Goal: Register for event/course

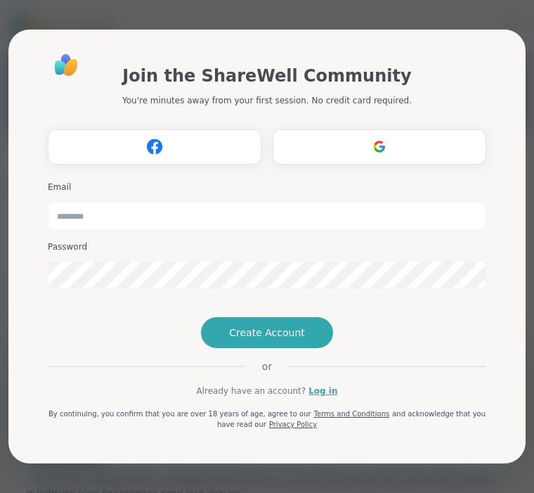
click at [331, 397] on link "Log in" at bounding box center [323, 390] width 29 height 13
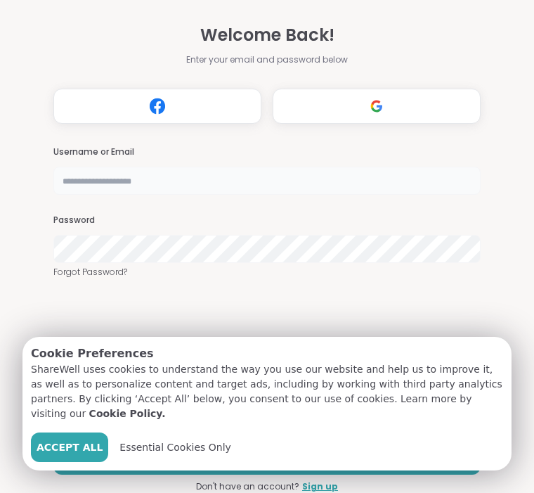
click at [160, 167] on input "text" at bounding box center [266, 181] width 427 height 28
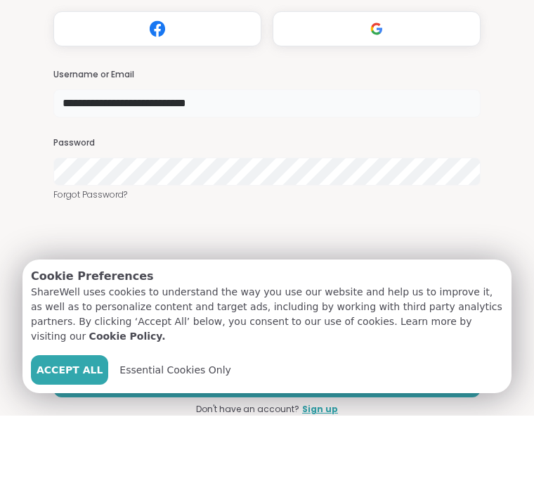
type input "**********"
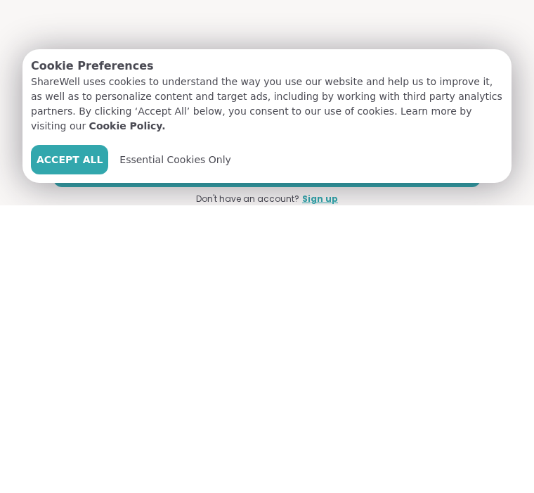
click at [175, 440] on span "Essential Cookies Only" at bounding box center [175, 447] width 112 height 15
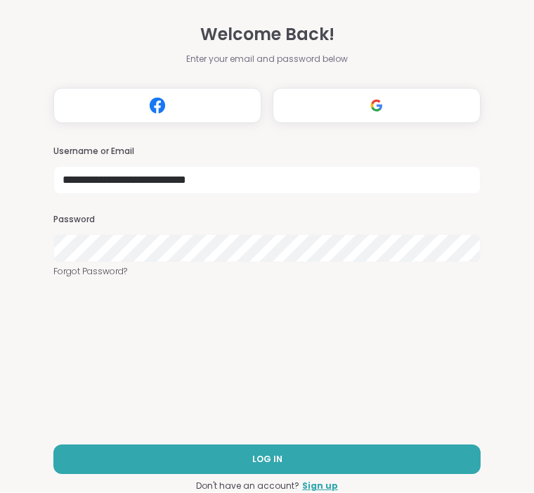
click at [313, 467] on button "LOG IN" at bounding box center [266, 460] width 427 height 30
click at [329, 488] on link "Sign up" at bounding box center [320, 486] width 36 height 13
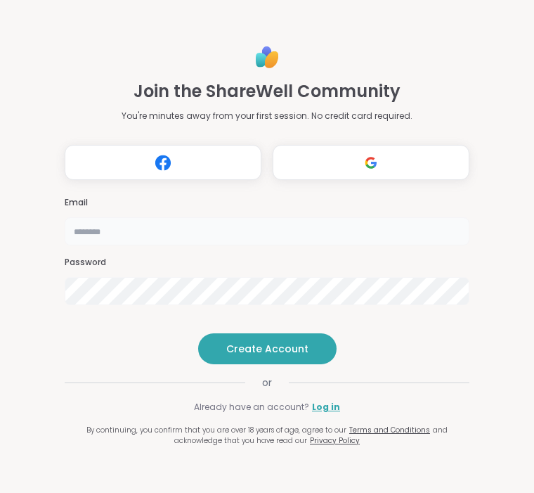
click at [222, 217] on input "email" at bounding box center [267, 231] width 405 height 28
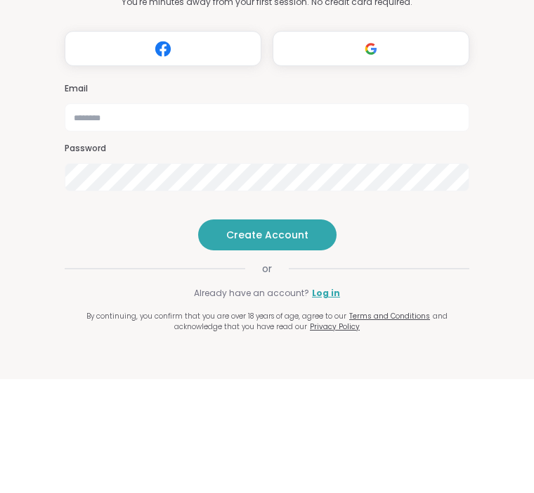
click at [34, 203] on div "Join the ShareWell Community You're minutes away from your first session. No cr…" at bounding box center [267, 246] width 534 height 493
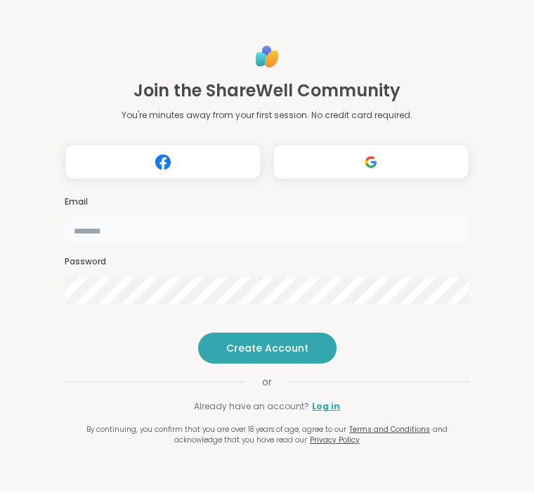
click at [228, 217] on input "email" at bounding box center [267, 231] width 405 height 28
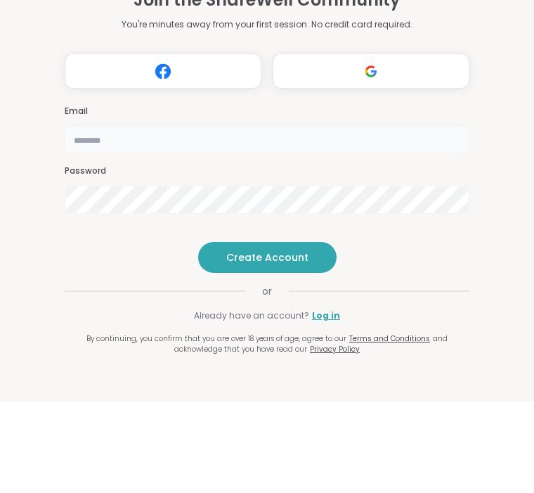
type input "**********"
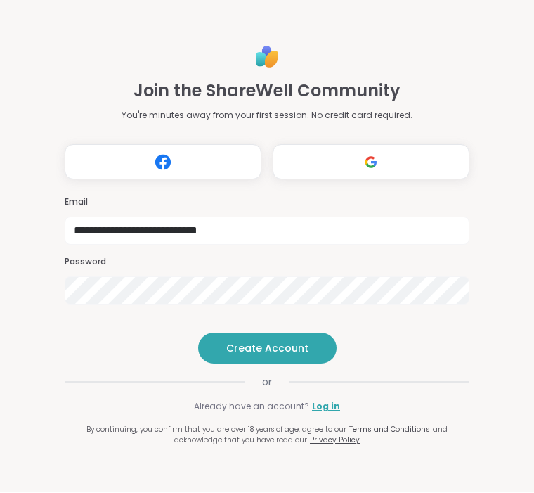
click at [310, 364] on button "Create Account" at bounding box center [267, 348] width 138 height 31
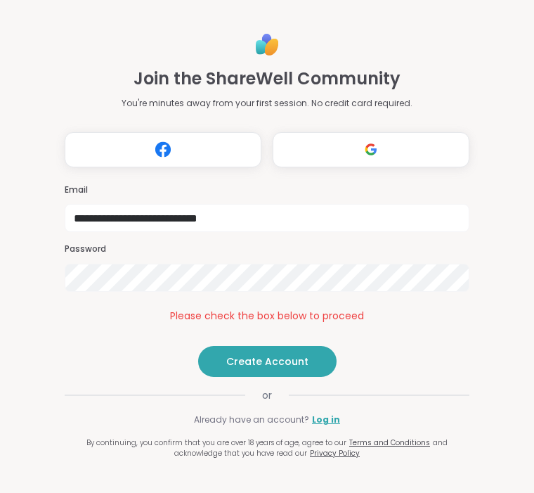
click at [297, 368] on span "Create Account" at bounding box center [267, 361] width 82 height 14
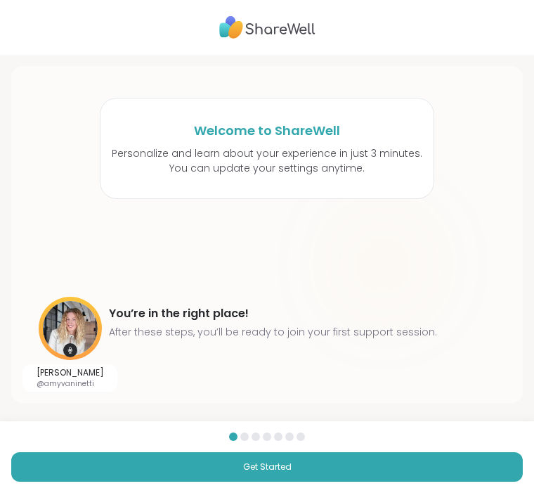
click at [237, 470] on button "Get Started" at bounding box center [267, 467] width 512 height 30
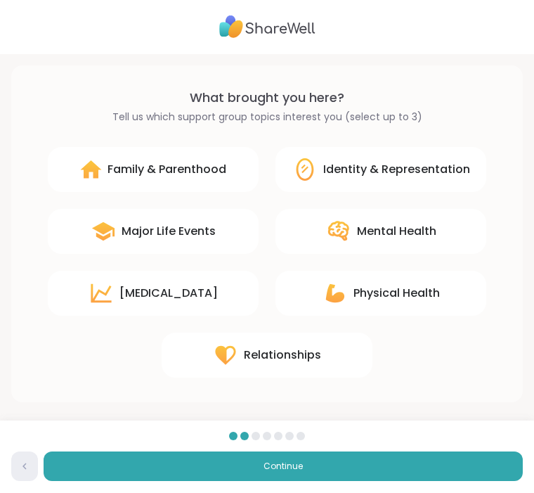
click at [216, 468] on button "Continue" at bounding box center [283, 467] width 479 height 30
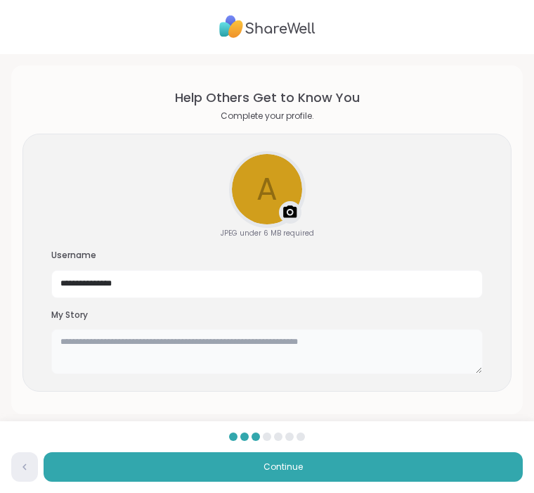
click at [342, 351] on textarea at bounding box center [267, 351] width 432 height 45
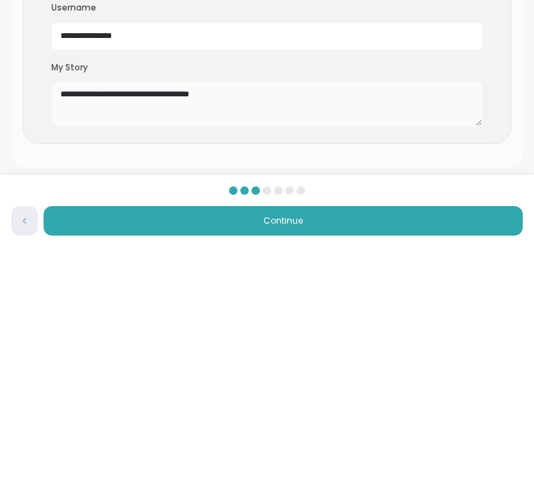
scroll to position [11, 0]
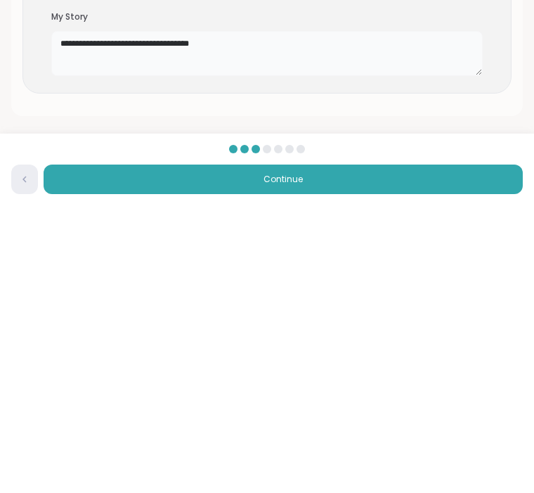
type textarea "**********"
click at [398, 452] on button "Continue" at bounding box center [283, 467] width 479 height 30
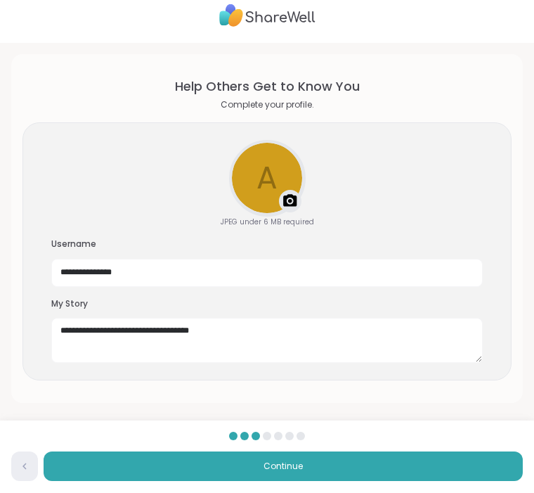
click at [349, 465] on button "Continue" at bounding box center [283, 467] width 479 height 30
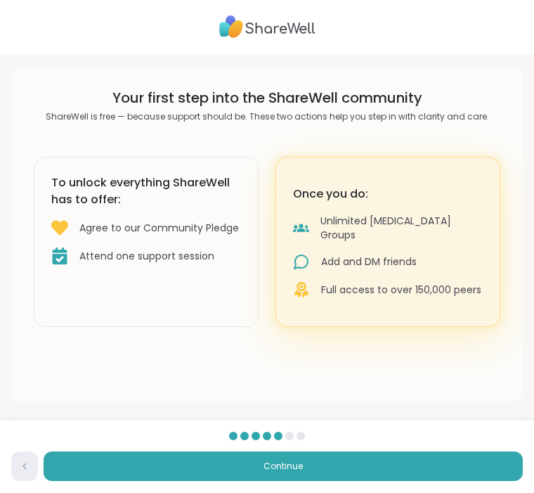
click at [325, 479] on button "Continue" at bounding box center [283, 467] width 479 height 30
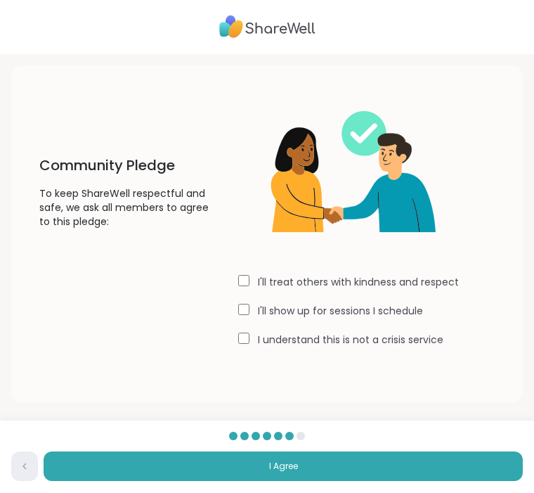
click at [288, 479] on button "I Agree" at bounding box center [283, 467] width 479 height 30
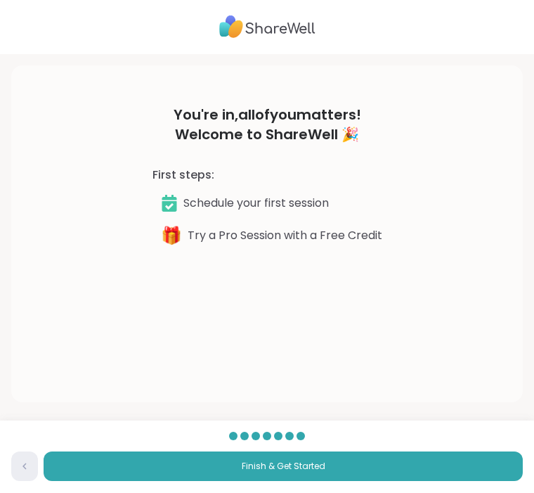
click at [256, 479] on button "Finish & Get Started" at bounding box center [283, 467] width 479 height 30
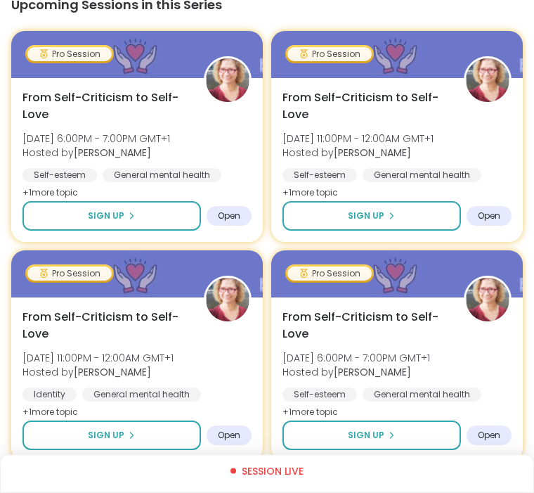
scroll to position [1552, 0]
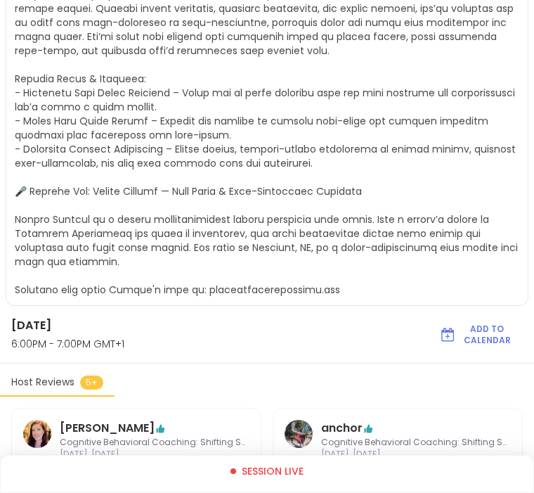
click at [64, 336] on div "[DATE] 6:00PM - 7:00PM GMT+1" at bounding box center [210, 340] width 421 height 46
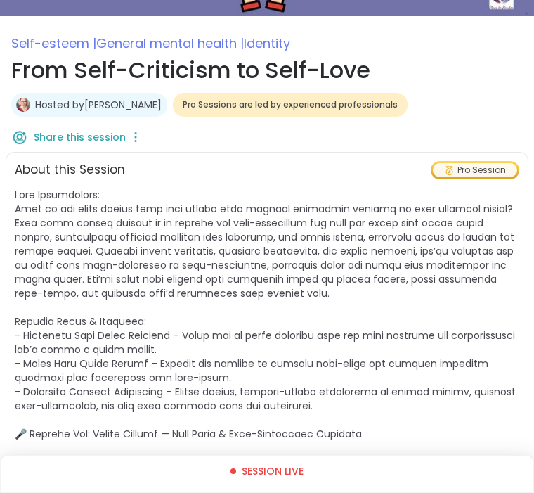
scroll to position [118, 0]
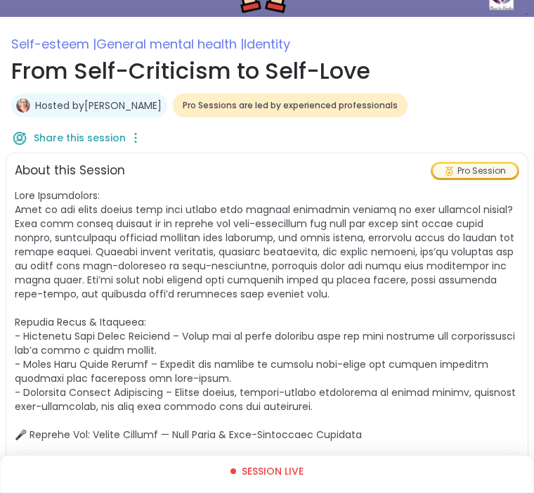
click at [281, 485] on div "Session live" at bounding box center [267, 474] width 534 height 38
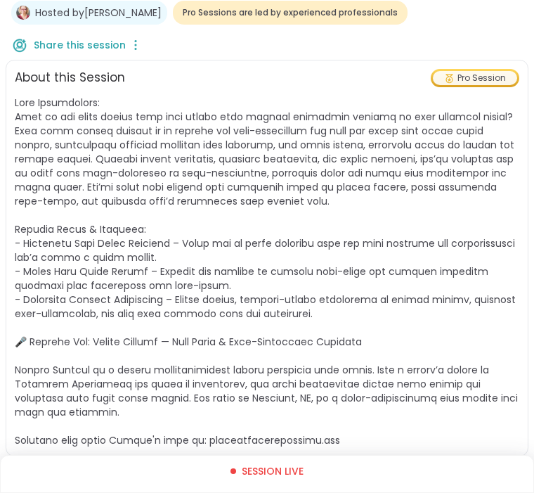
scroll to position [207, 0]
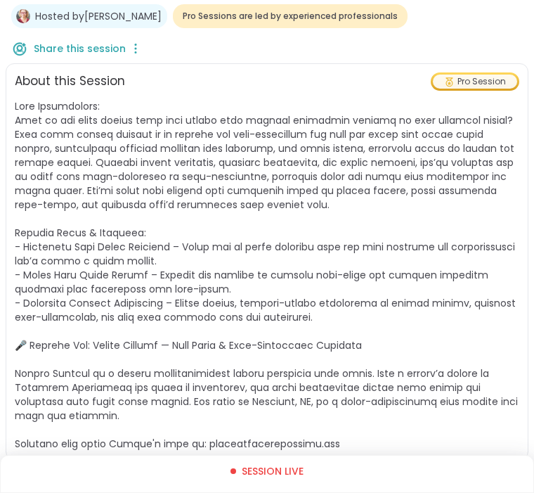
click at [254, 481] on div "Session live" at bounding box center [267, 471] width 510 height 20
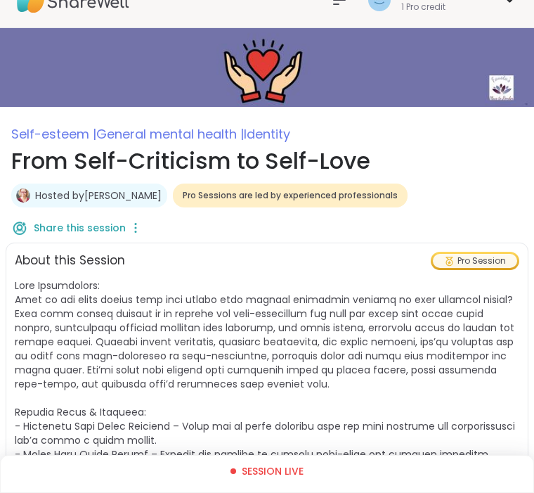
scroll to position [27, 0]
click at [474, 264] on div "Pro Session" at bounding box center [475, 261] width 84 height 14
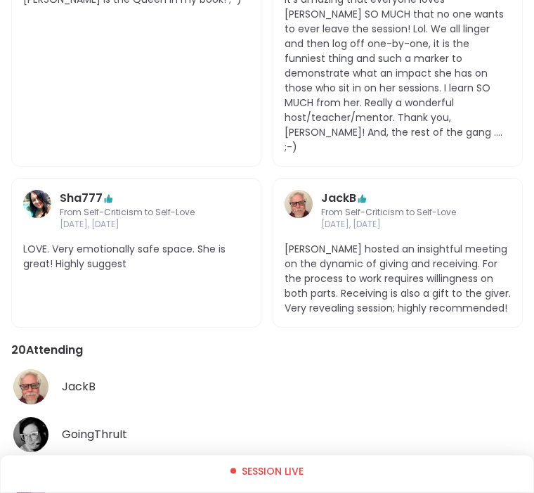
scroll to position [989, 0]
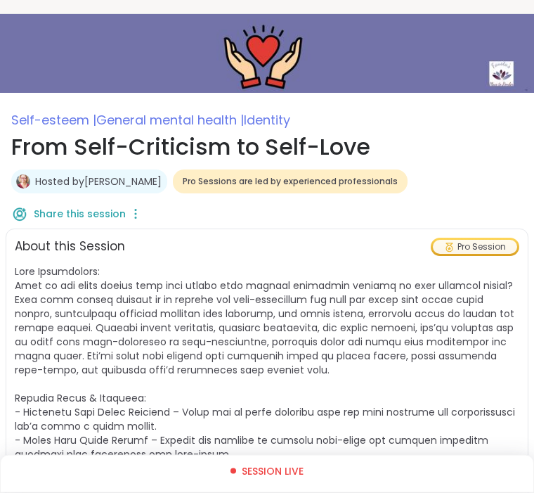
scroll to position [0, 0]
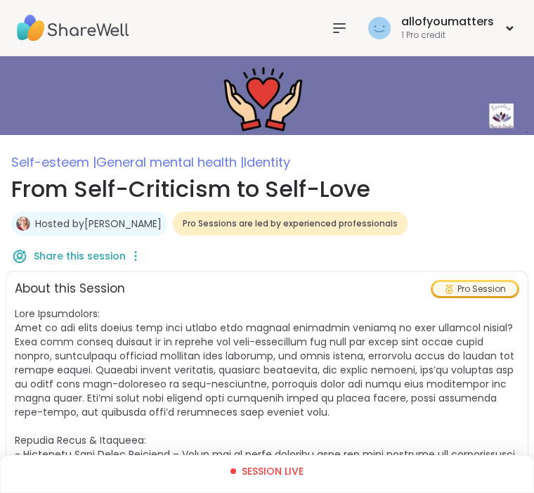
click at [231, 225] on span "Pro Sessions are led by experienced professionals" at bounding box center [290, 223] width 215 height 11
click at [435, 41] on div "1 Pro credit" at bounding box center [447, 36] width 93 height 12
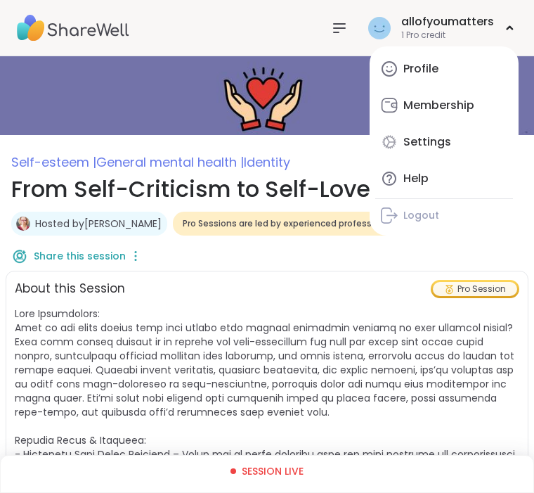
click at [350, 37] on div at bounding box center [339, 28] width 28 height 28
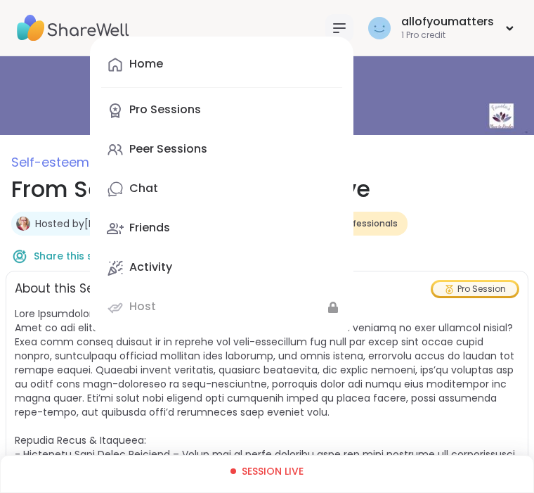
click at [454, 193] on h1 "From Self-Criticism to Self-Love" at bounding box center [267, 189] width 512 height 34
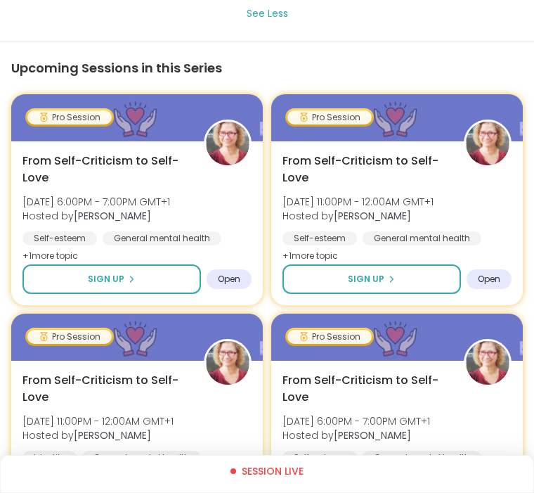
scroll to position [2365, 0]
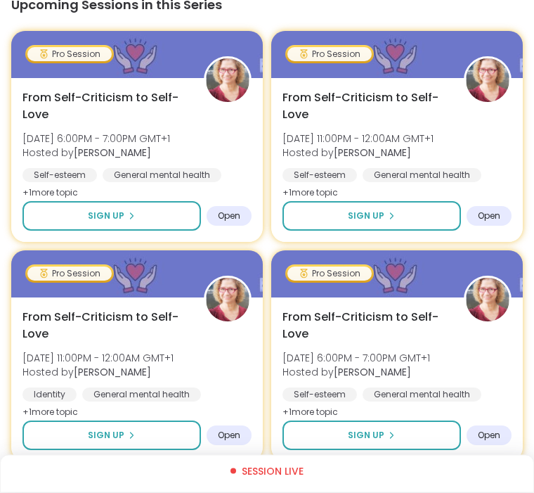
click at [268, 492] on div "Session live" at bounding box center [267, 474] width 534 height 38
click at [281, 492] on div "Session live" at bounding box center [267, 474] width 534 height 38
click at [275, 492] on div "Session live" at bounding box center [267, 474] width 534 height 38
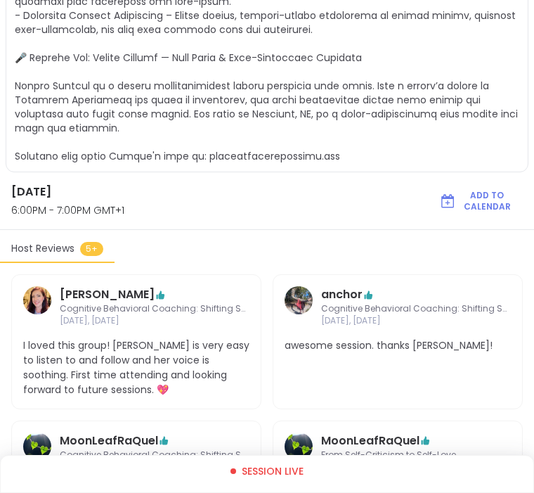
scroll to position [493, 0]
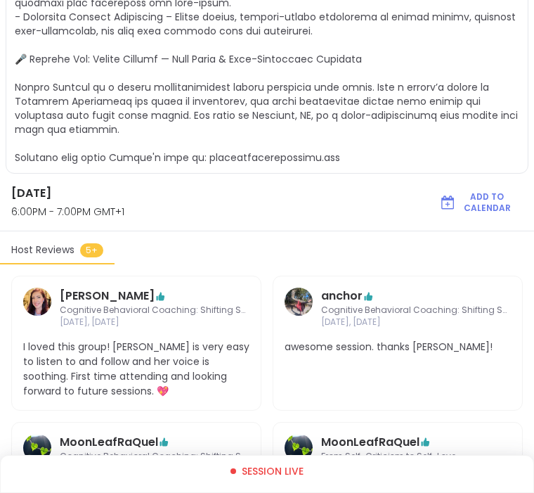
click at [42, 247] on span "Host Reviews" at bounding box center [42, 249] width 63 height 15
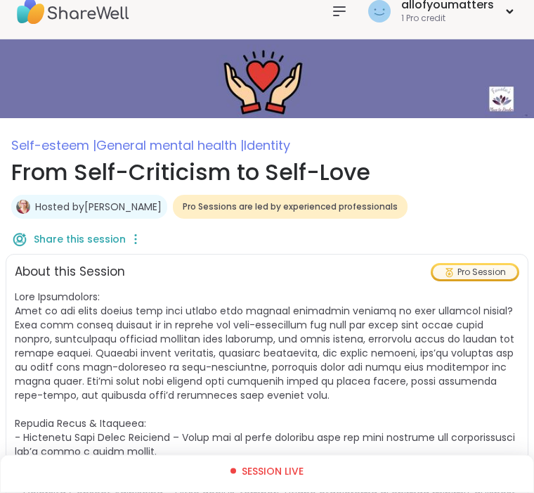
scroll to position [0, 0]
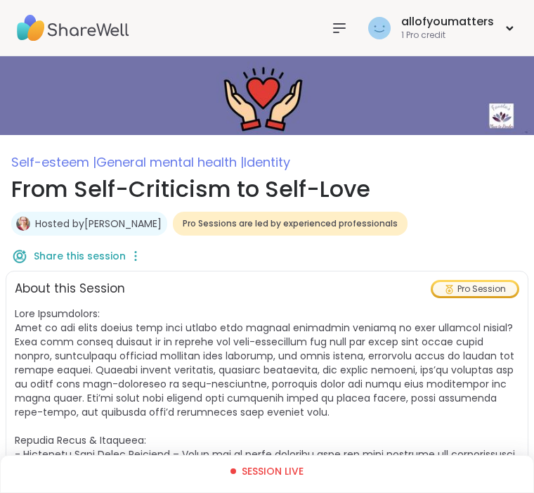
click at [512, 33] on div "allofyoumatters 1 Pro credit" at bounding box center [441, 27] width 153 height 33
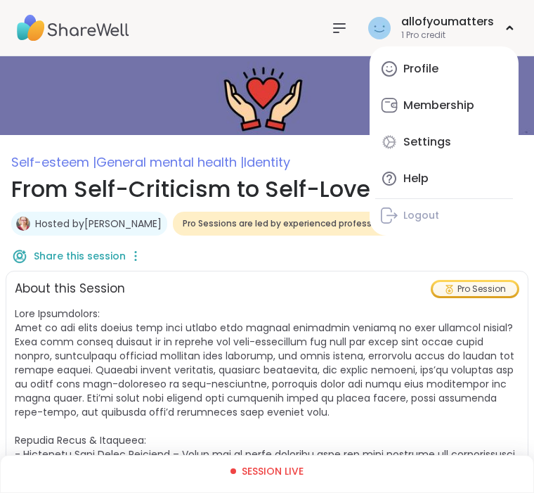
click at [347, 36] on icon at bounding box center [339, 28] width 17 height 17
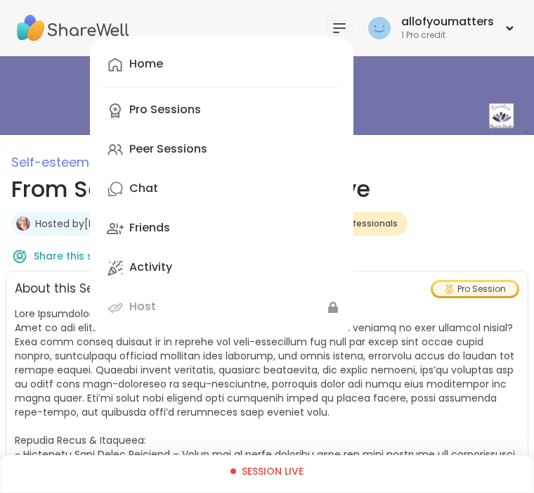
click at [157, 120] on link "Pro Sessions" at bounding box center [221, 110] width 241 height 34
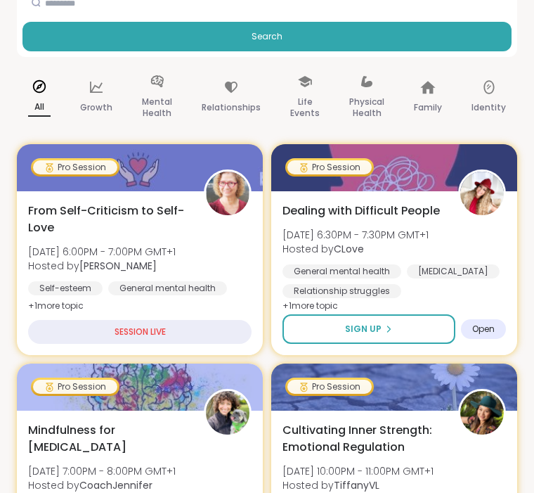
scroll to position [228, 0]
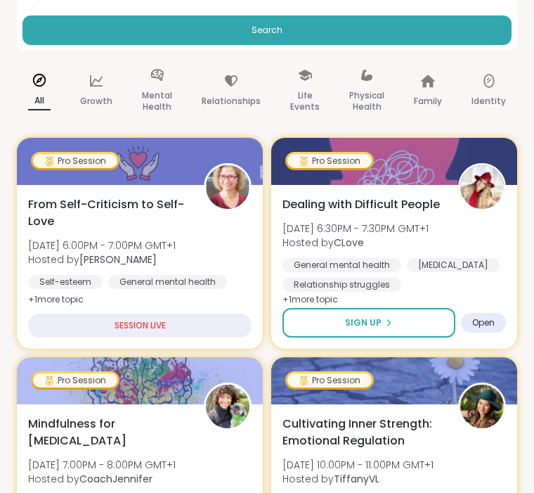
click at [132, 337] on div "SESSION LIVE" at bounding box center [139, 325] width 223 height 24
click at [135, 328] on div "SESSION LIVE" at bounding box center [139, 325] width 223 height 24
click at [161, 291] on div "Self-esteem General mental health Identity" at bounding box center [139, 292] width 223 height 34
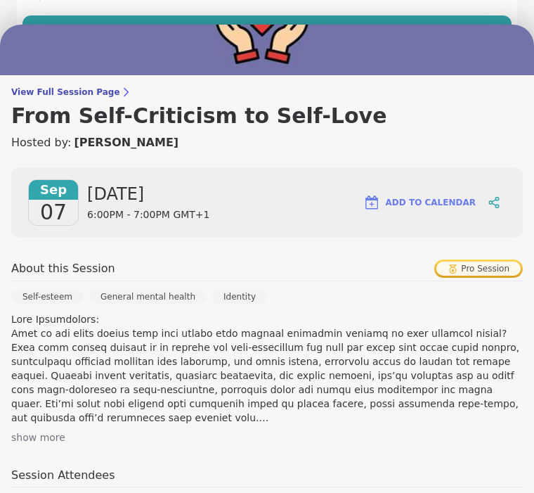
scroll to position [61, 0]
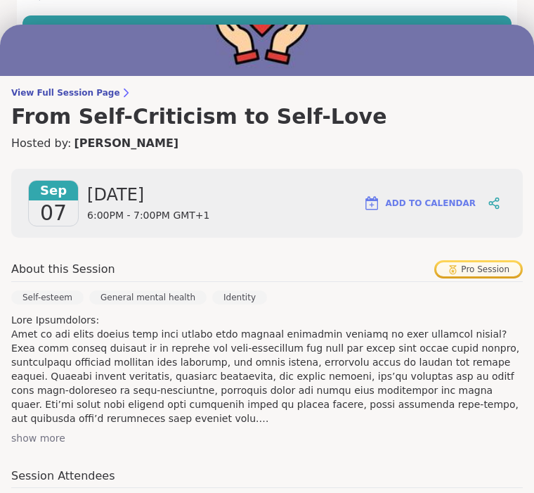
click at [100, 103] on link "View Full Session Page From Self-Criticism to Self-Love" at bounding box center [267, 108] width 512 height 42
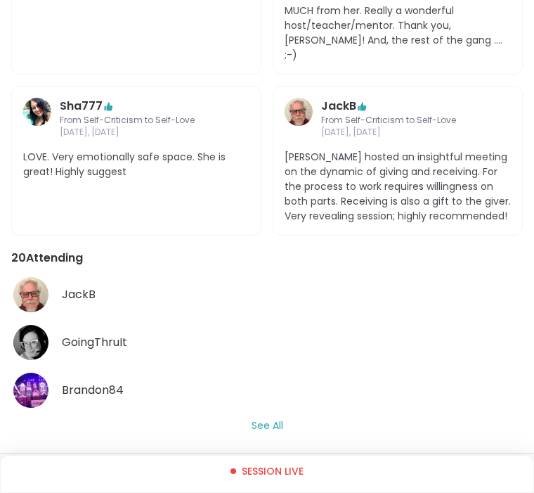
scroll to position [1068, 0]
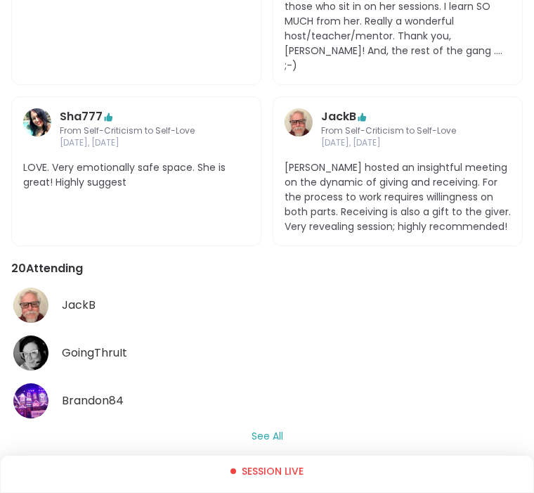
click at [276, 429] on button "See All" at bounding box center [268, 436] width 32 height 15
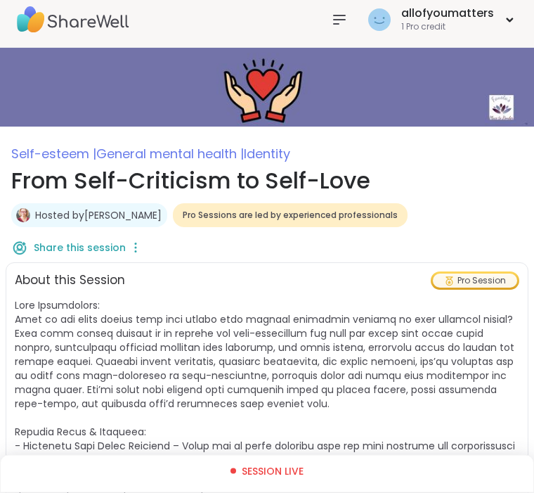
scroll to position [0, 0]
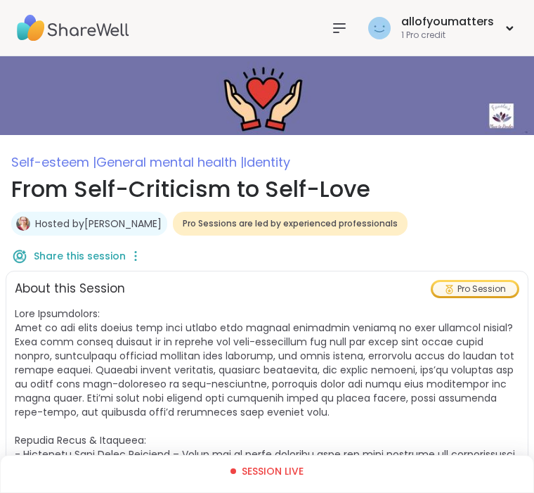
click at [91, 222] on link "Hosted by [PERSON_NAME]" at bounding box center [98, 223] width 127 height 14
